Goal: Task Accomplishment & Management: Manage account settings

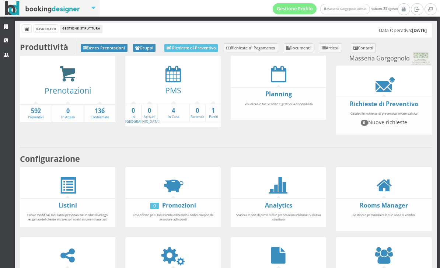
click at [71, 81] on icon at bounding box center [67, 74] width 17 height 17
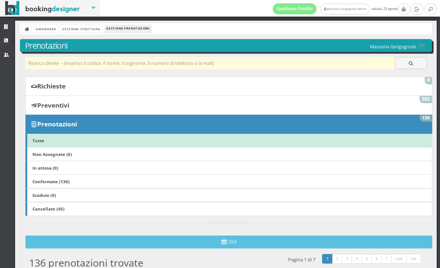
click at [183, 63] on input "text" at bounding box center [210, 63] width 370 height 12
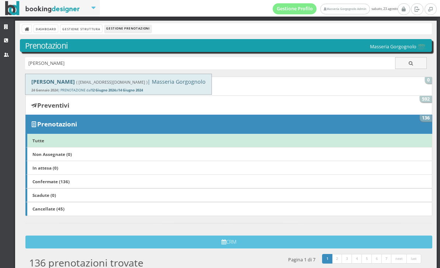
type input "Emily"
click at [53, 82] on b "Emily Carter" at bounding box center [52, 81] width 43 height 7
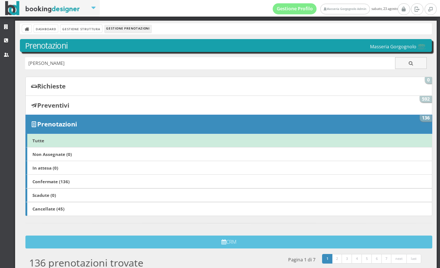
click at [120, 0] on div "Gestione Profilo Masseria Gorgognolo Admin sabato, 23 agosto" at bounding box center [220, 2] width 440 height 5
click at [78, 29] on link "Gestione Struttura" at bounding box center [80, 29] width 41 height 8
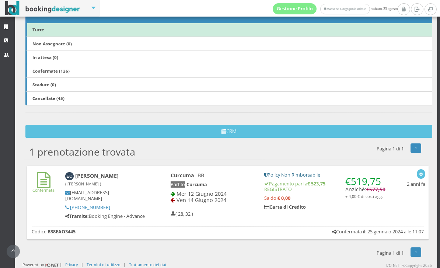
scroll to position [135, 0]
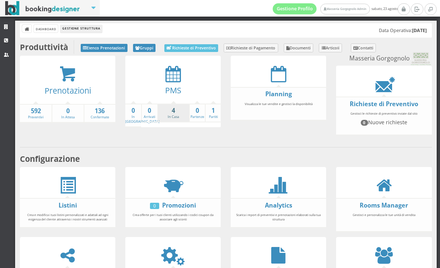
click at [168, 115] on link "4 In Casa" at bounding box center [173, 112] width 31 height 13
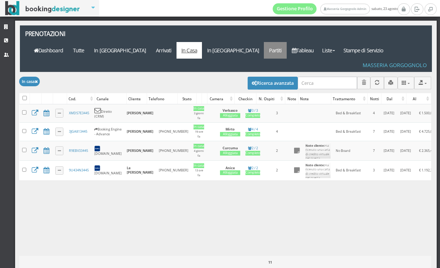
click at [287, 42] on link "Partiti" at bounding box center [275, 50] width 23 height 17
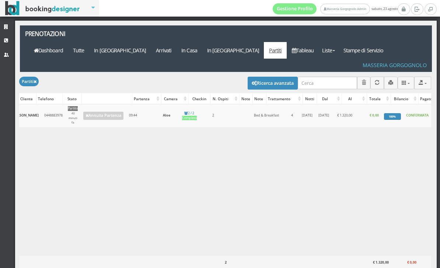
scroll to position [0, 39]
